Goal: Obtain resource: Obtain resource

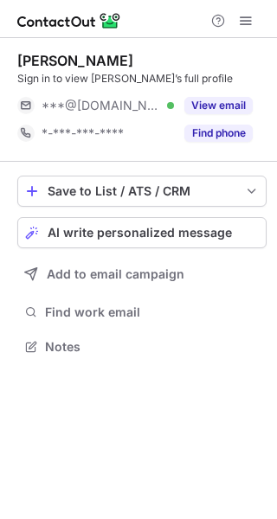
scroll to position [335, 277]
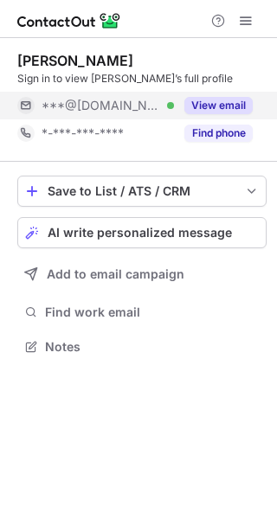
click at [224, 110] on button "View email" at bounding box center [218, 105] width 68 height 17
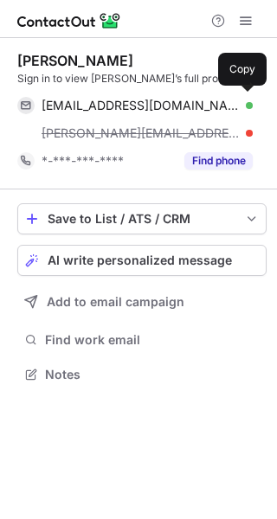
scroll to position [362, 277]
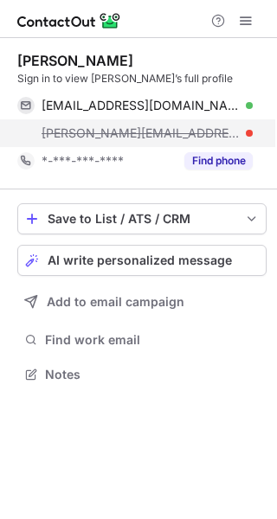
click at [194, 134] on span "adrianna@alluvialdentalcenter.com" at bounding box center [141, 133] width 198 height 16
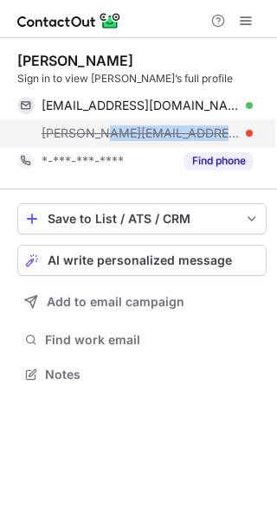
click at [194, 134] on span "adrianna@alluvialdentalcenter.com" at bounding box center [141, 133] width 198 height 16
copy span "adrianna@alluvialdentalcenter.com"
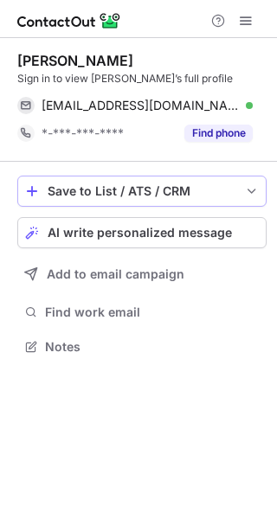
scroll to position [335, 277]
click at [74, 63] on div "Adrianna Fernandez" at bounding box center [75, 60] width 116 height 17
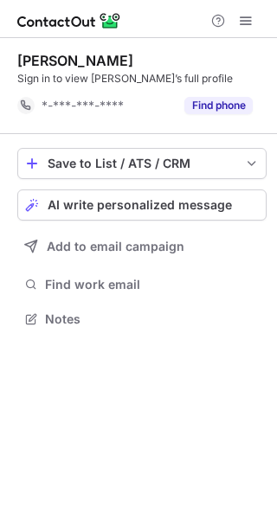
scroll to position [307, 277]
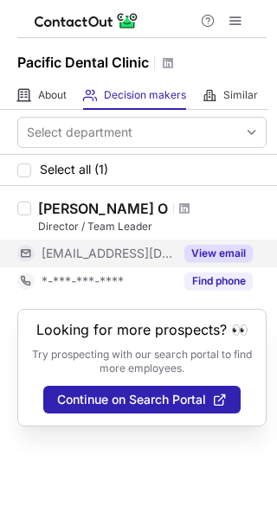
click at [234, 250] on button "View email" at bounding box center [218, 253] width 68 height 17
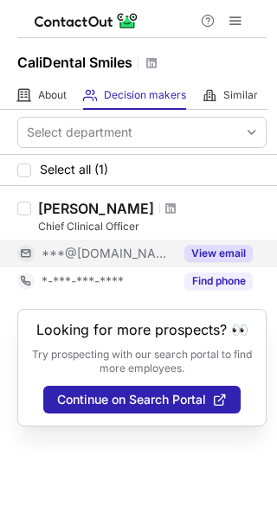
click at [224, 257] on button "View email" at bounding box center [218, 253] width 68 height 17
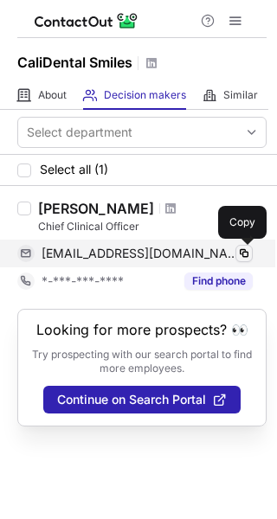
click at [241, 253] on span at bounding box center [244, 253] width 14 height 14
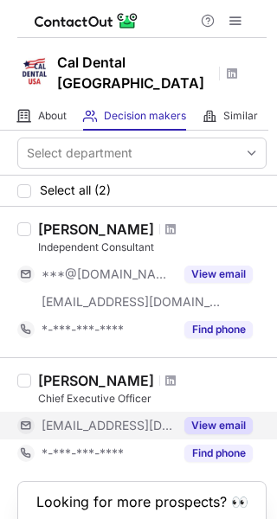
click at [218, 417] on button "View email" at bounding box center [218, 425] width 68 height 17
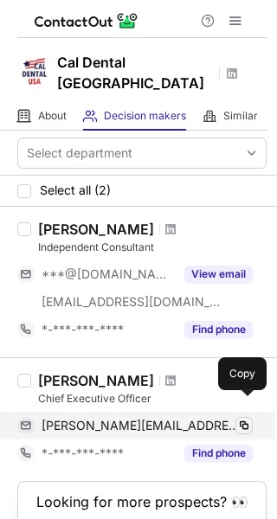
click at [241, 419] on span at bounding box center [244, 426] width 14 height 14
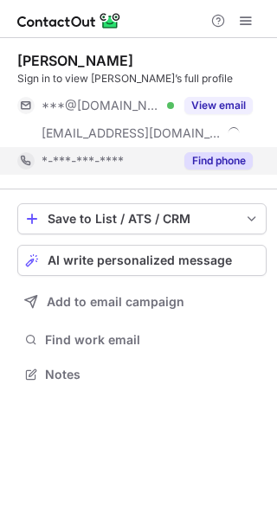
scroll to position [362, 277]
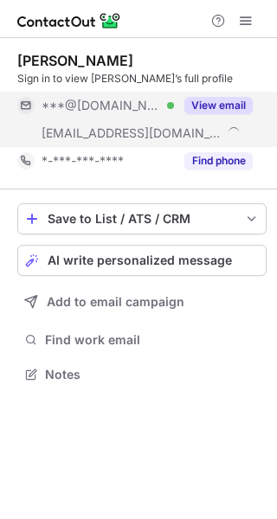
click at [239, 107] on button "View email" at bounding box center [218, 105] width 68 height 17
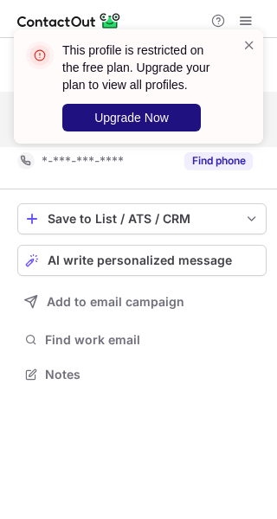
click at [200, 129] on button "Upgrade Now" at bounding box center [131, 118] width 138 height 28
